Goal: Navigation & Orientation: Find specific page/section

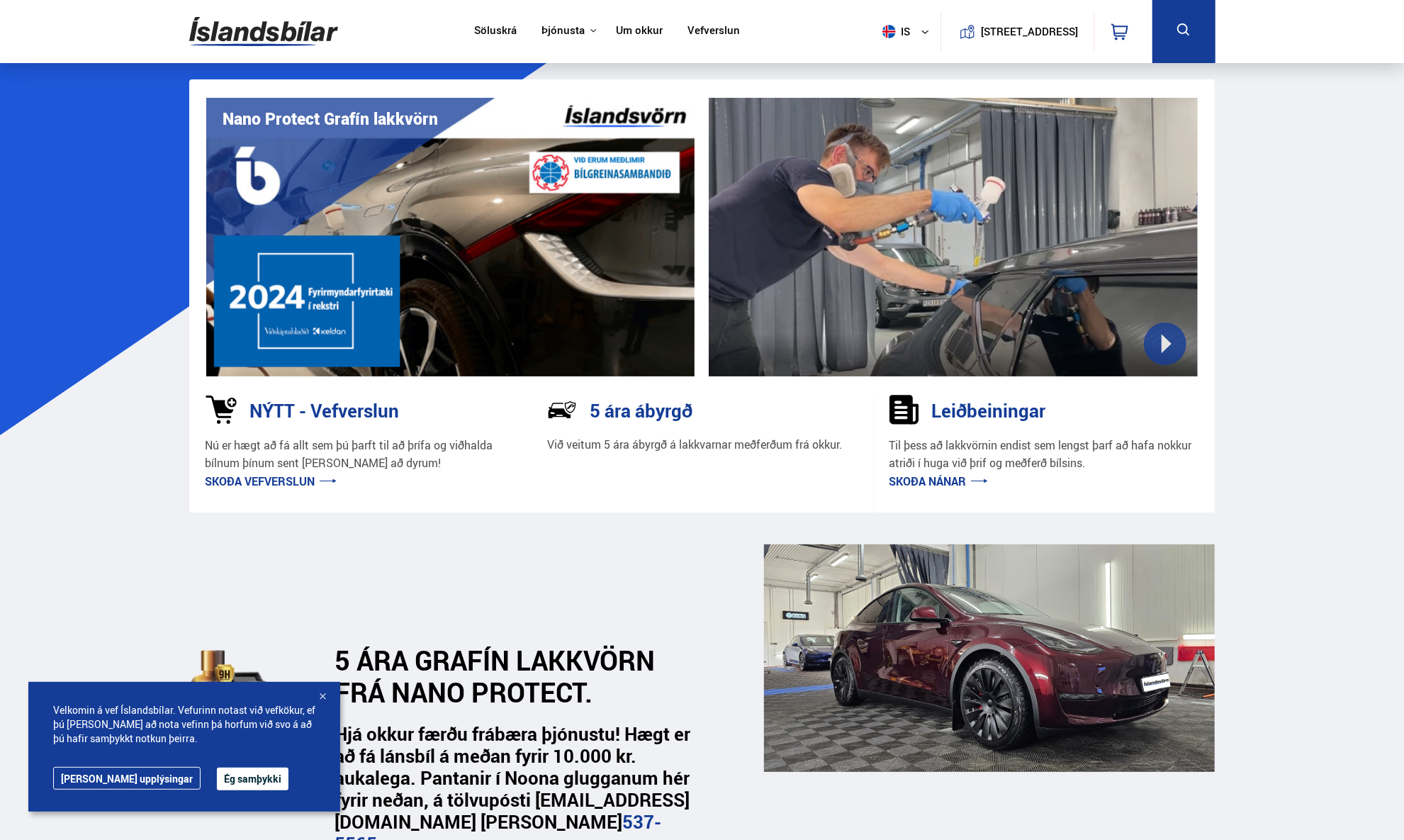
click at [222, 777] on button "Ég samþykki" at bounding box center [253, 779] width 71 height 22
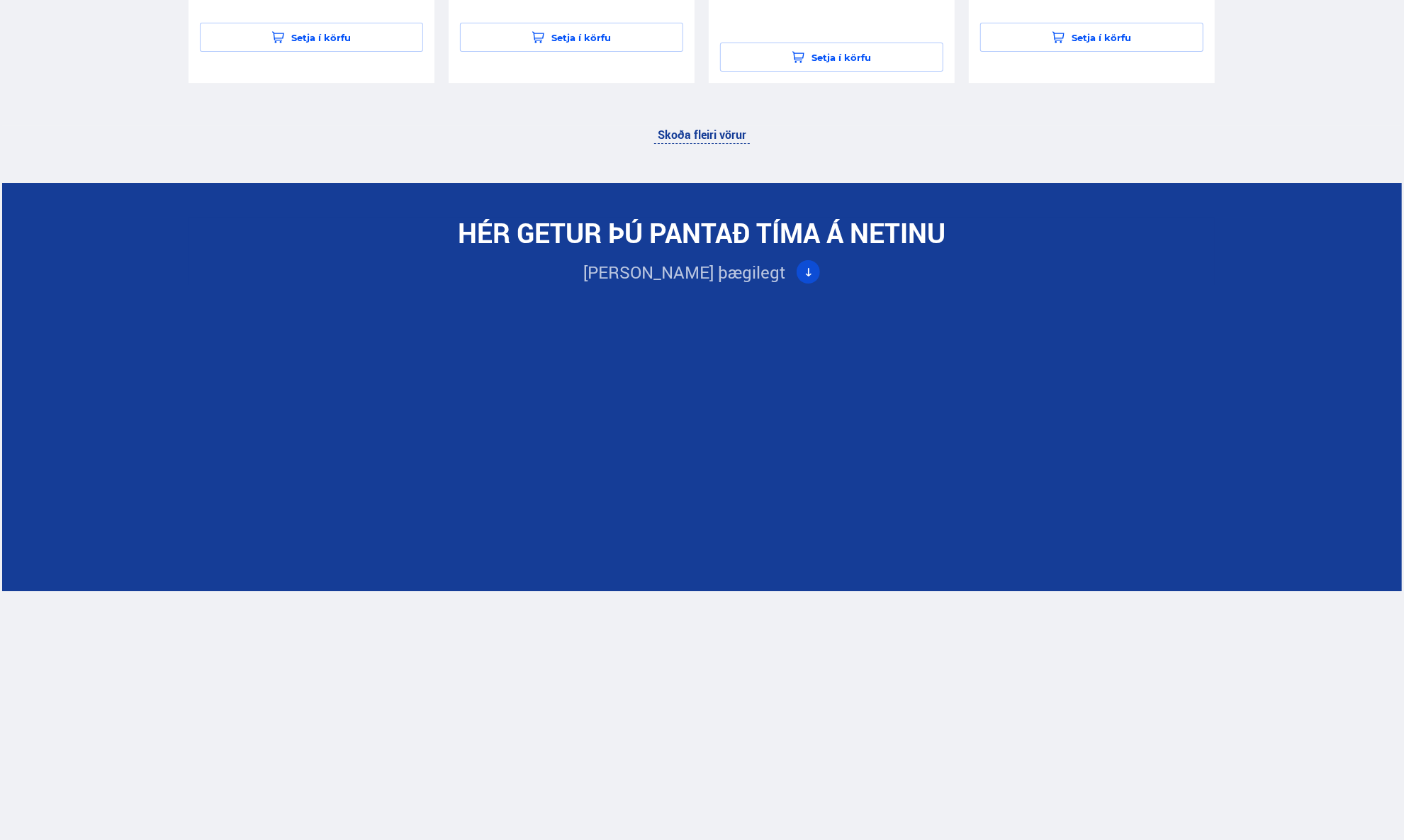
scroll to position [3969, 0]
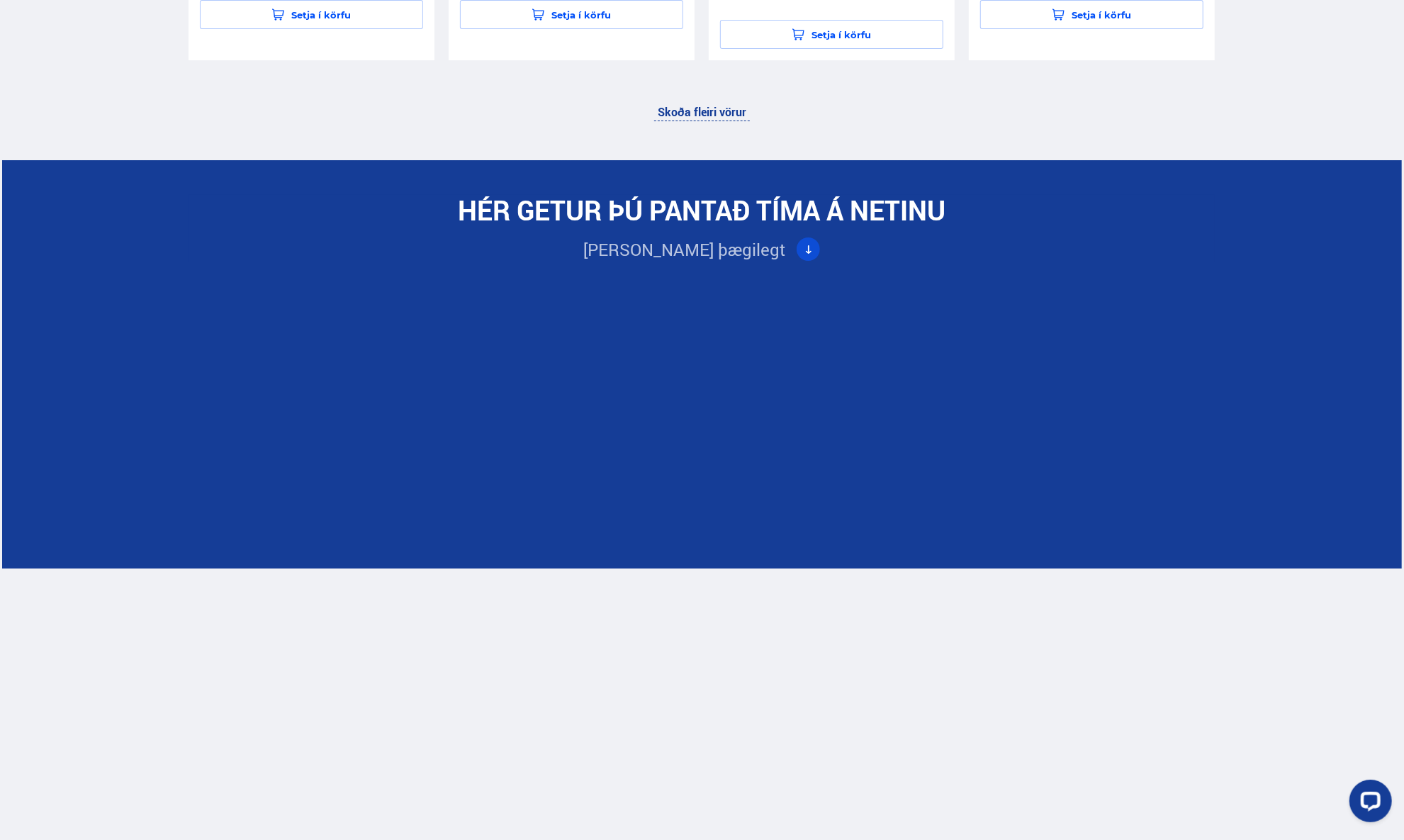
click at [1272, 609] on div "HÉR GETUR ÞÚ PANTAÐ TÍMA Á NETINU [PERSON_NAME] þægilegt" at bounding box center [702, 549] width 1400 height 709
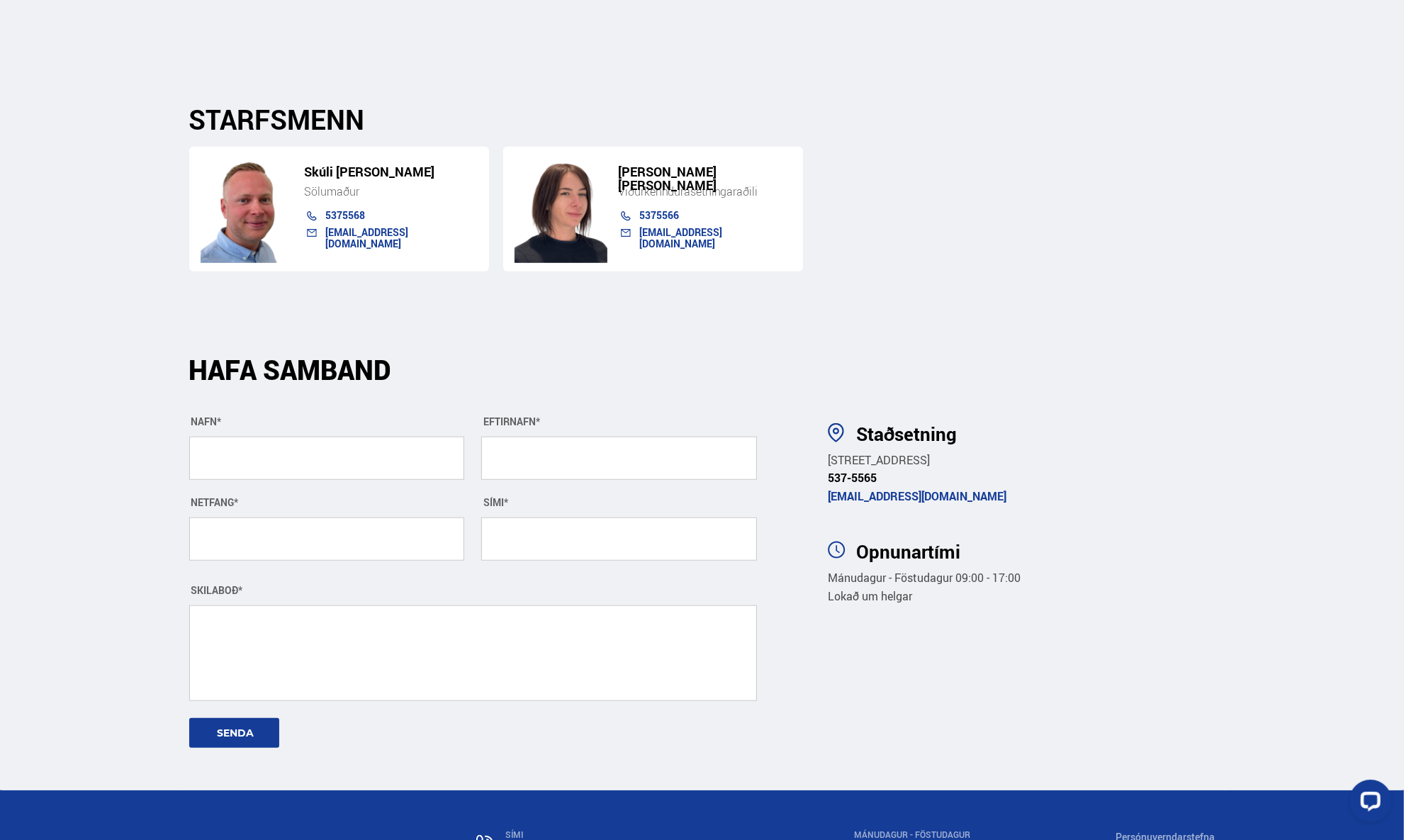
scroll to position [4678, 0]
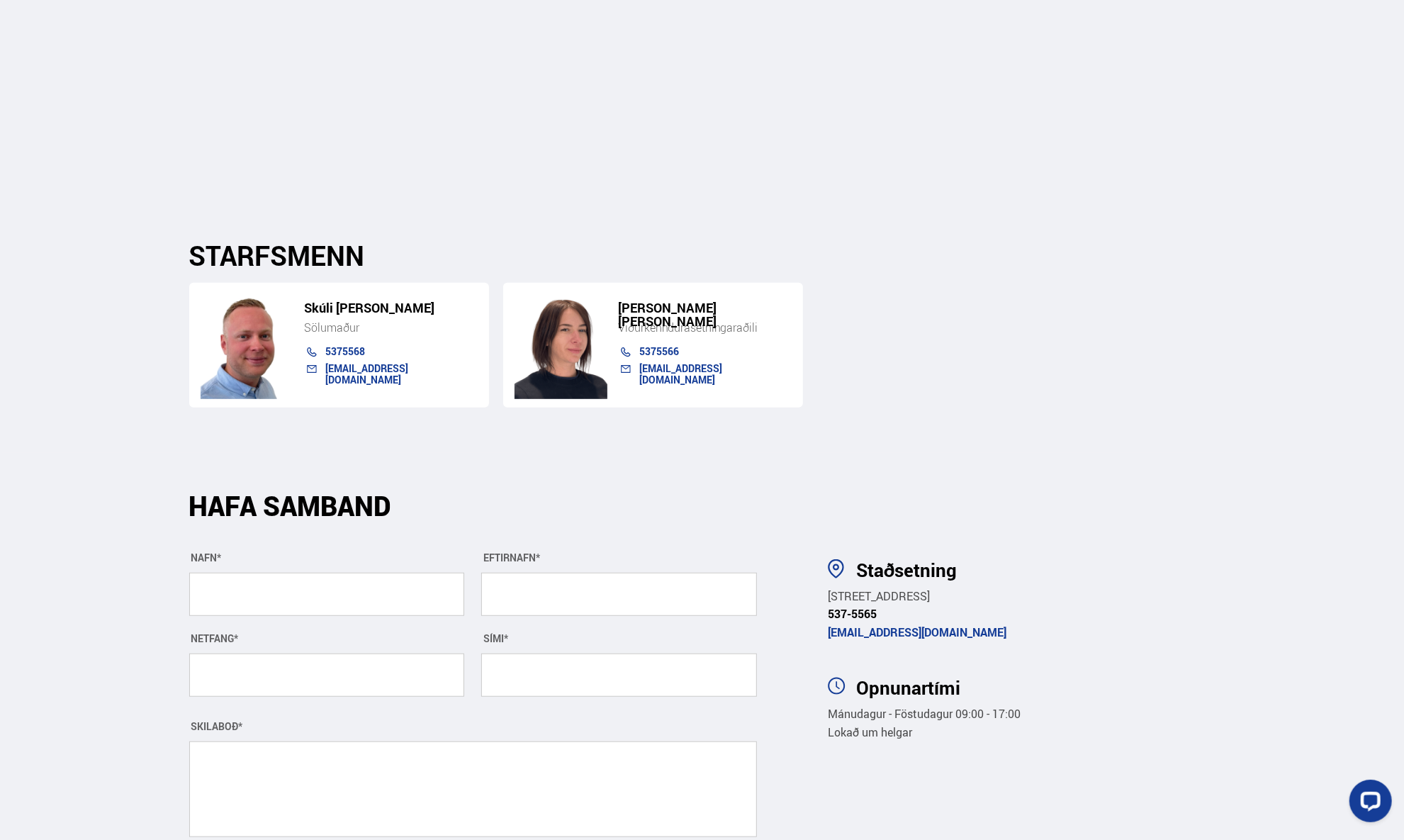
drag, startPoint x: 1008, startPoint y: 534, endPoint x: 828, endPoint y: 526, distance: 180.2
click at [828, 559] on div "Staðsetning [STREET_ADDRESS] 537-5565 [EMAIL_ADDRESS][DOMAIN_NAME] Opnunartími …" at bounding box center [1016, 650] width 420 height 183
copy span "[STREET_ADDRESS]"
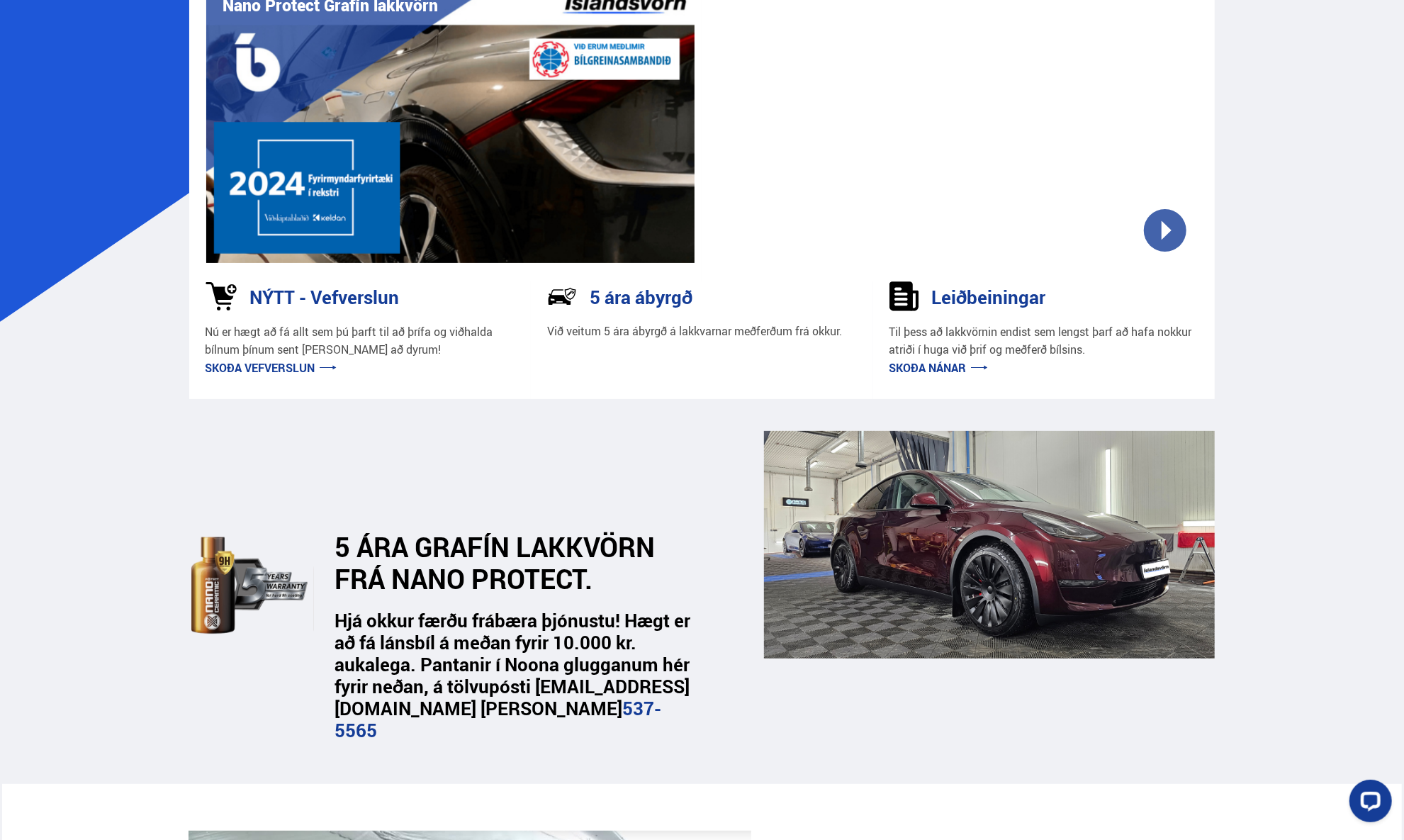
scroll to position [0, 0]
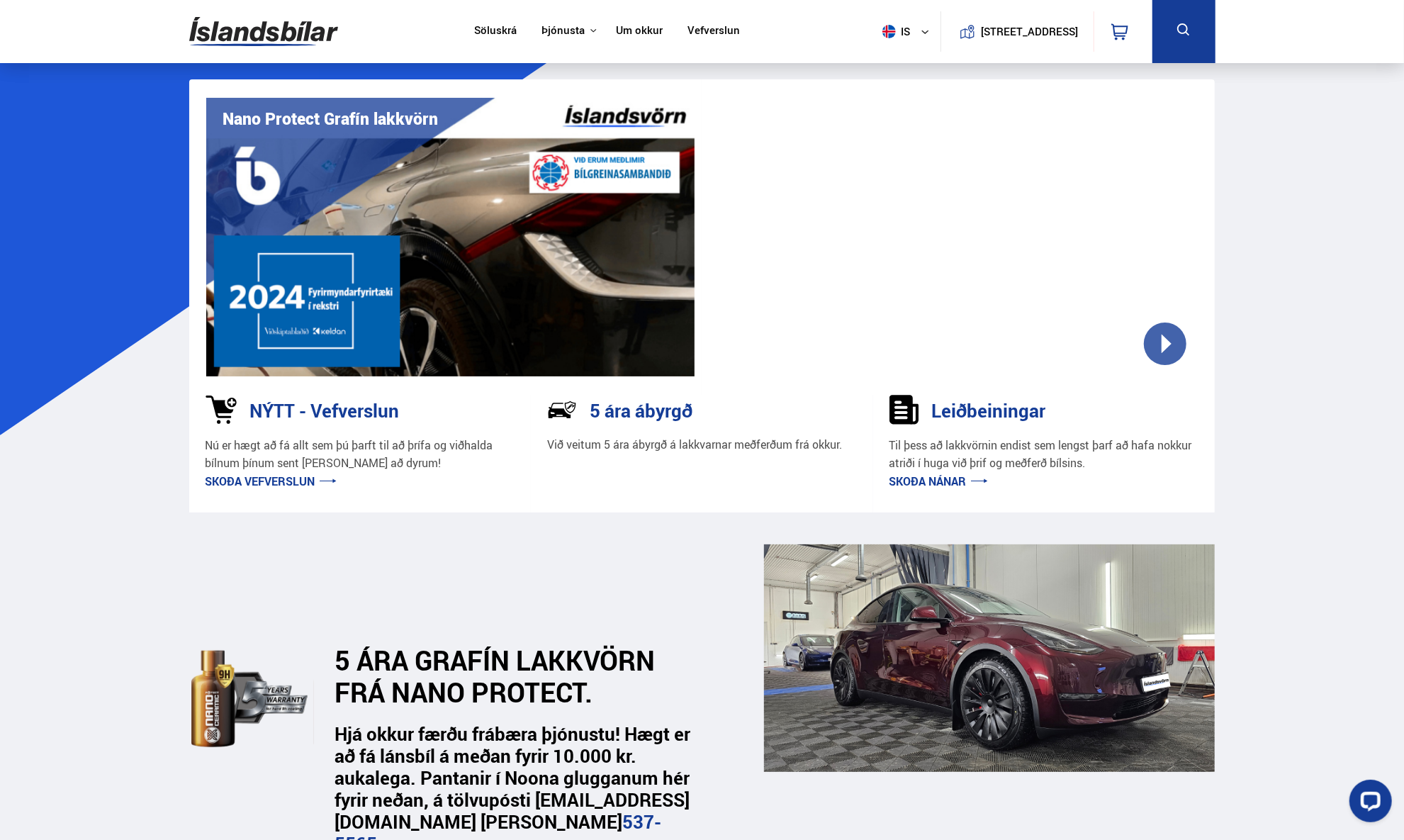
click at [633, 27] on link "Um okkur" at bounding box center [640, 31] width 47 height 15
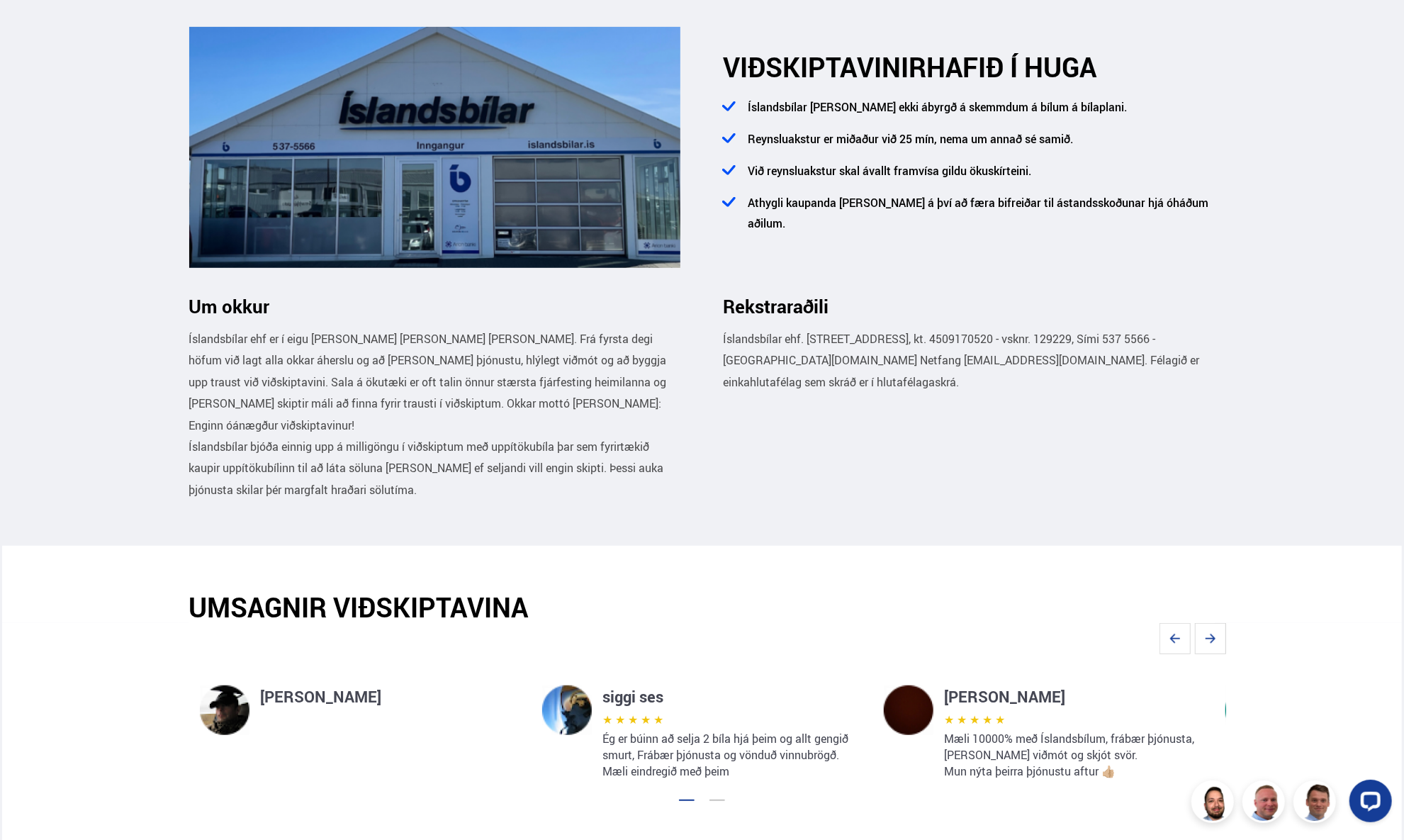
scroll to position [567, 0]
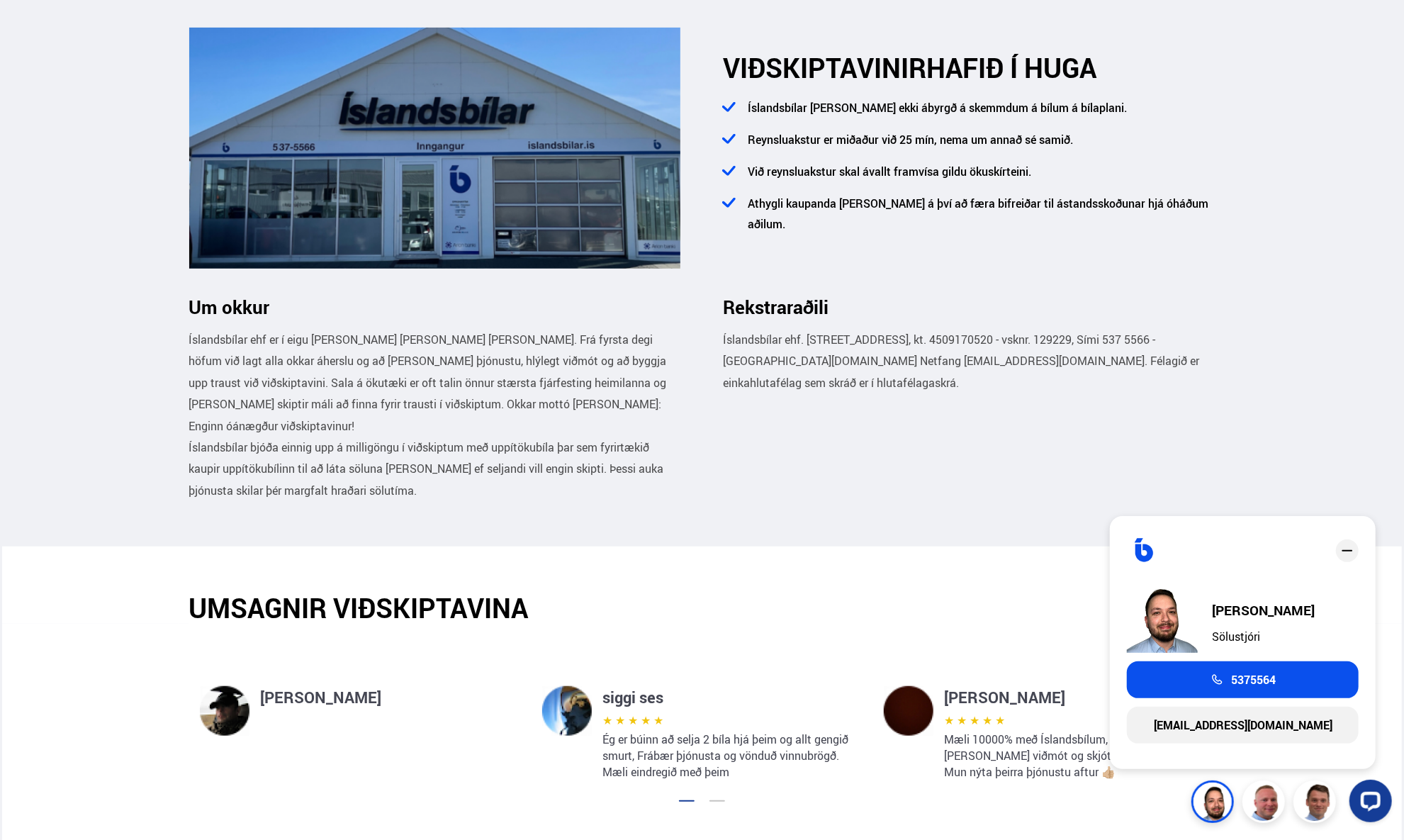
click at [933, 581] on section "UMSAGNIR VIÐSKIPTAVINA" at bounding box center [702, 585] width 1400 height 77
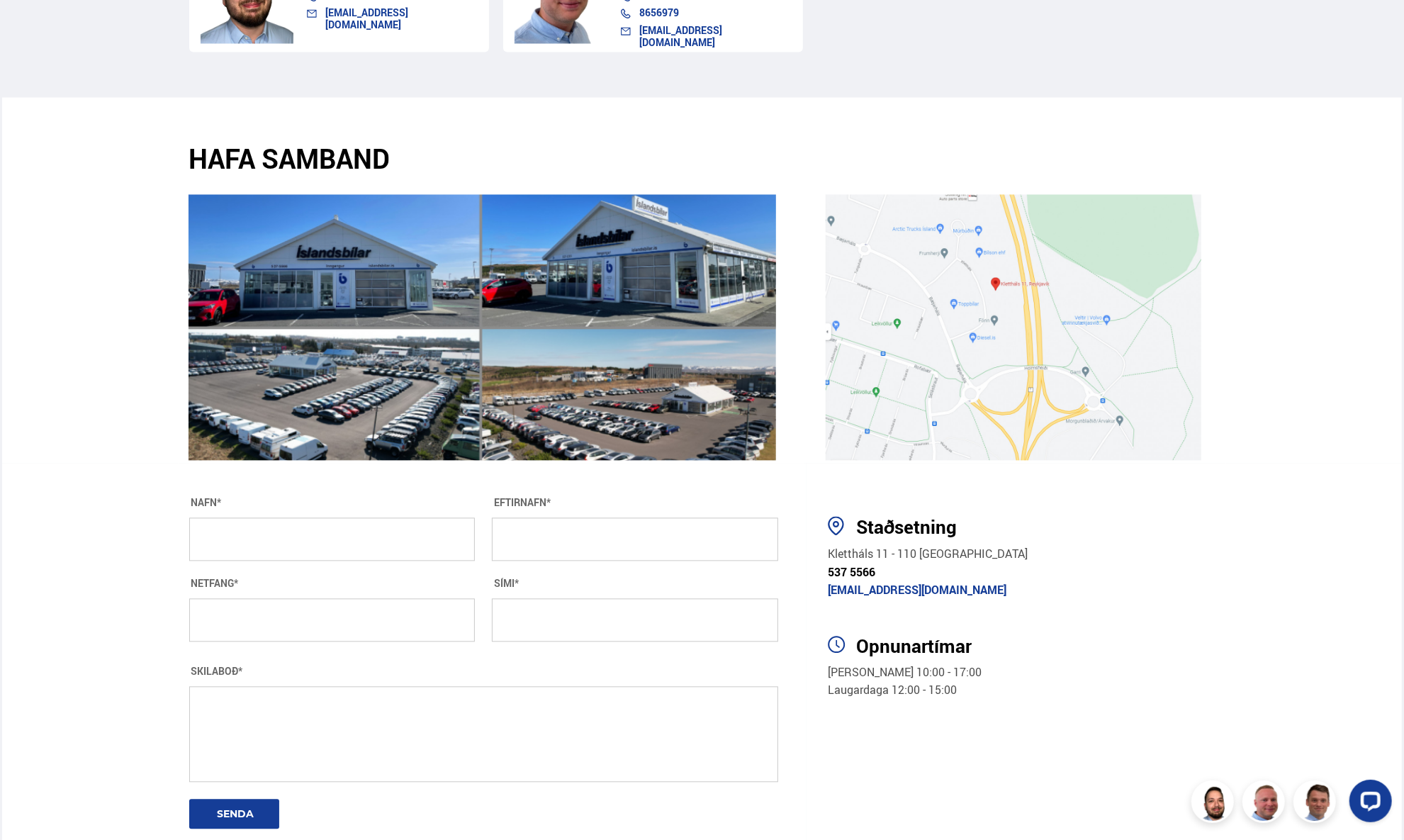
scroll to position [2339, 0]
